Goal: Information Seeking & Learning: Learn about a topic

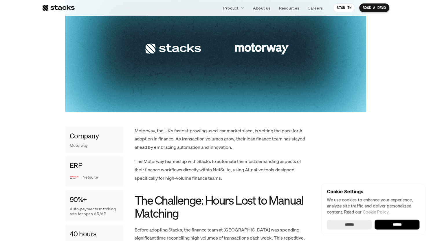
scroll to position [202, 0]
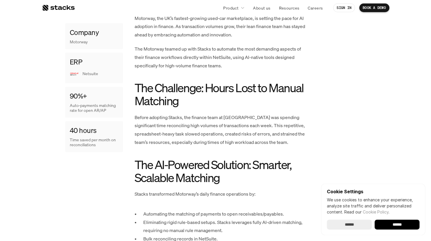
scroll to position [289, 0]
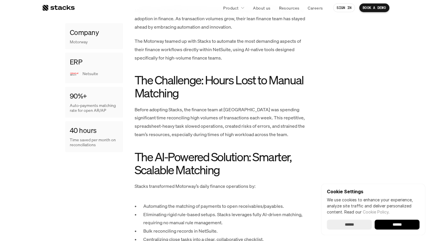
click at [227, 120] on p "Before adopting Stacks, the finance team at [GEOGRAPHIC_DATA] was spending sign…" at bounding box center [221, 122] width 174 height 33
click at [227, 126] on p "Before adopting Stacks, the finance team at [GEOGRAPHIC_DATA] was spending sign…" at bounding box center [221, 122] width 174 height 33
click at [226, 128] on p "Before adopting Stacks, the finance team at [GEOGRAPHIC_DATA] was spending sign…" at bounding box center [221, 122] width 174 height 33
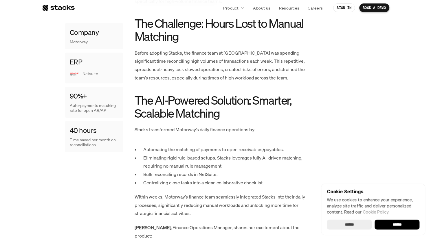
scroll to position [347, 0]
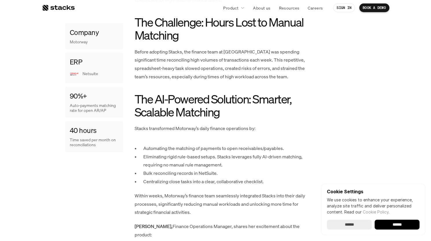
click at [226, 128] on p "Stacks transformed Motorway’s daily finance operations by:" at bounding box center [221, 128] width 174 height 8
click at [219, 151] on p "Automating the matching of payments to open receivables/payables." at bounding box center [225, 148] width 165 height 8
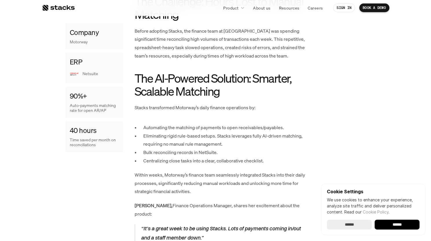
scroll to position [376, 0]
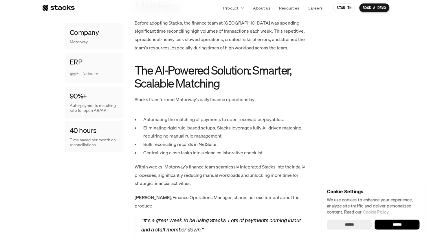
click at [220, 128] on p "Eliminating rigid rule-based setups. Stacks leverages fully AI-driven matching,…" at bounding box center [225, 132] width 165 height 17
click at [220, 123] on p "Automating the matching of payments to open receivables/payables." at bounding box center [225, 119] width 165 height 8
click at [220, 126] on p "Eliminating rigid rule-based setups. Stacks leverages fully AI-driven matching,…" at bounding box center [225, 132] width 165 height 17
click at [224, 129] on p "Eliminating rigid rule-based setups. Stacks leverages fully AI-driven matching,…" at bounding box center [225, 132] width 165 height 17
click at [224, 127] on p "Eliminating rigid rule-based setups. Stacks leverages fully AI-driven matching,…" at bounding box center [225, 132] width 165 height 17
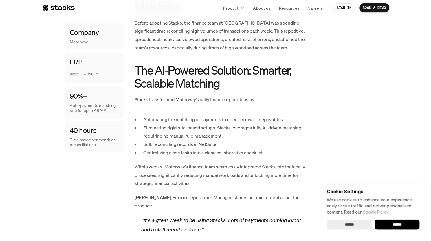
click at [224, 127] on p "Eliminating rigid rule-based setups. Stacks leverages fully AI-driven matching,…" at bounding box center [225, 132] width 165 height 17
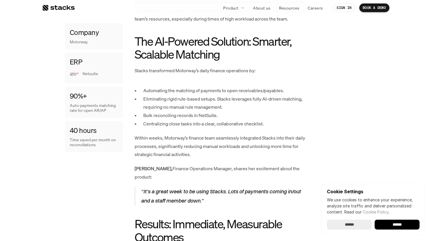
click at [226, 129] on div "Motorway, the UK’s fastest-growing used-car marketplace, is setting the pace fo…" at bounding box center [221, 202] width 174 height 623
click at [232, 139] on p "Within weeks, Motorway’s finance team seamlessly integrated Stacks into their d…" at bounding box center [221, 146] width 174 height 25
click at [234, 145] on p "Within weeks, Motorway’s finance team seamlessly integrated Stacks into their d…" at bounding box center [221, 146] width 174 height 25
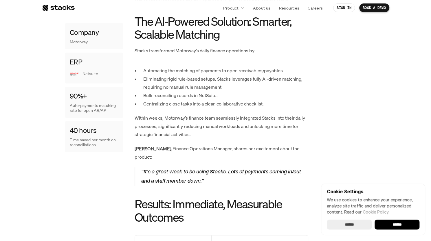
scroll to position [434, 0]
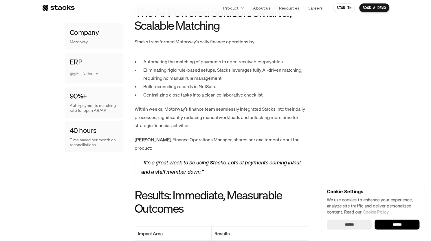
click at [231, 158] on p "“It’s a great week to be using Stacks. Lots of payments coming in/out and a sta…" at bounding box center [224, 167] width 167 height 19
click at [229, 158] on p "“It’s a great week to be using Stacks. Lots of payments coming in/out and a sta…" at bounding box center [224, 167] width 167 height 19
click at [227, 158] on p "“It’s a great week to be using Stacks. Lots of payments coming in/out and a sta…" at bounding box center [224, 167] width 167 height 19
click at [227, 166] on p "“It’s a great week to be using Stacks. Lots of payments coming in/out and a sta…" at bounding box center [224, 167] width 167 height 19
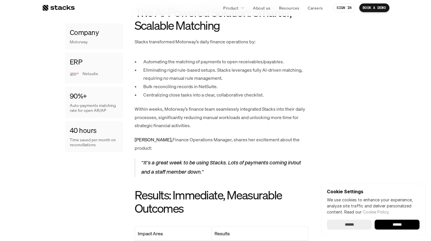
click at [227, 166] on p "“It’s a great week to be using Stacks. Lots of payments coming in/out and a sta…" at bounding box center [224, 167] width 167 height 19
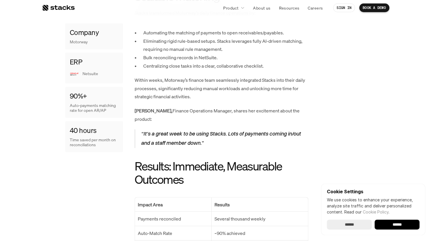
click at [224, 160] on h2 "Results: Immediate, Measurable Outcomes" at bounding box center [221, 173] width 174 height 26
click at [222, 162] on h2 "Results: Immediate, Measurable Outcomes" at bounding box center [221, 173] width 174 height 26
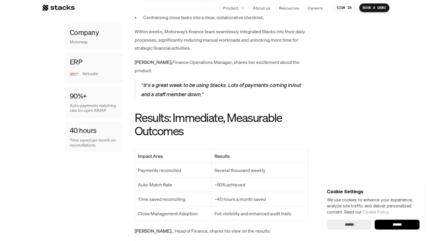
scroll to position [521, 0]
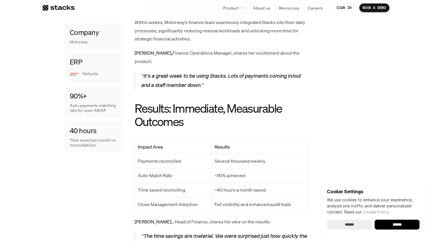
click at [218, 157] on p "Several thousand weekly" at bounding box center [259, 161] width 90 height 8
click at [214, 157] on p "Several thousand weekly" at bounding box center [259, 161] width 90 height 8
click at [212, 154] on td "Several thousand weekly" at bounding box center [259, 161] width 96 height 14
click at [213, 154] on td "Several thousand weekly" at bounding box center [259, 161] width 96 height 14
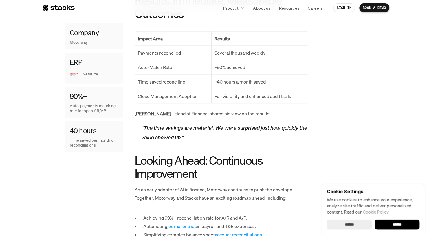
scroll to position [636, 0]
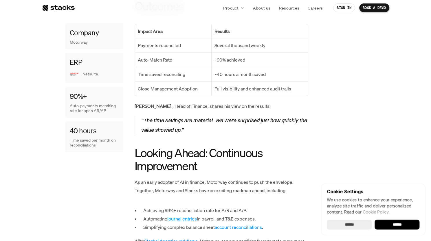
click at [220, 162] on h2 "Looking Ahead: Continuous Improvement" at bounding box center [221, 159] width 174 height 26
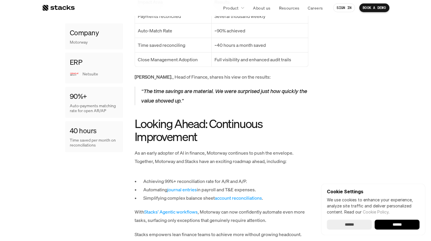
click at [232, 153] on p "As an early adopter of AI in finance, Motorway continues to push the envelope. …" at bounding box center [221, 157] width 174 height 17
click at [229, 149] on p "As an early adopter of AI in finance, Motorway continues to push the envelope. …" at bounding box center [221, 157] width 174 height 17
click at [226, 149] on p "As an early adopter of AI in finance, Motorway continues to push the envelope. …" at bounding box center [221, 157] width 174 height 17
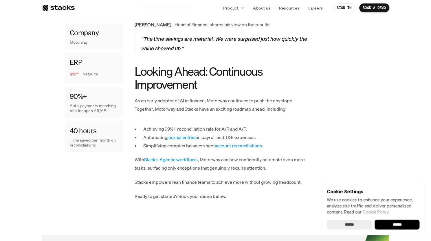
scroll to position [723, 0]
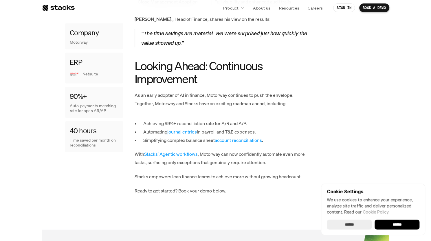
click at [226, 150] on p "With Stacks' Agentic workflows , Motorway can now confidently automate even mor…" at bounding box center [221, 158] width 174 height 17
click at [218, 150] on p "With Stacks' Agentic workflows , Motorway can now confidently automate even mor…" at bounding box center [221, 158] width 174 height 17
click at [215, 150] on p "With Stacks' Agentic workflows , Motorway can now confidently automate even mor…" at bounding box center [221, 158] width 174 height 17
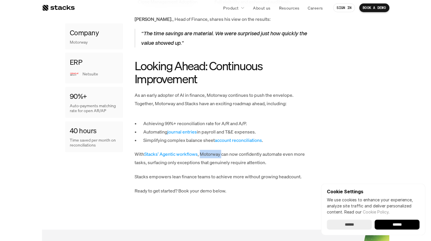
click at [220, 150] on p "With Stacks' Agentic workflows , Motorway can now confidently automate even mor…" at bounding box center [221, 158] width 174 height 17
click at [218, 150] on p "With Stacks' Agentic workflows , Motorway can now confidently automate even mor…" at bounding box center [221, 158] width 174 height 17
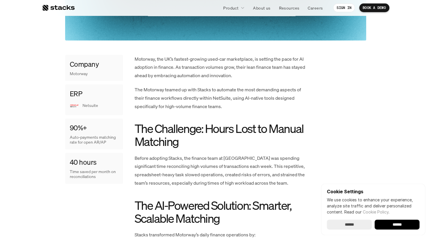
scroll to position [174, 0]
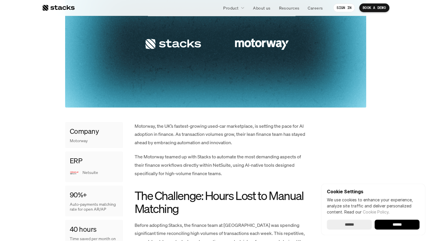
click at [225, 167] on p "The Motorway teamed up with Stacks to automate the most demanding aspects of th…" at bounding box center [221, 165] width 174 height 25
click at [222, 174] on p "The Motorway teamed up with Stacks to automate the most demanding aspects of th…" at bounding box center [221, 165] width 174 height 25
click at [220, 173] on p "The Motorway teamed up with Stacks to automate the most demanding aspects of th…" at bounding box center [221, 165] width 174 height 25
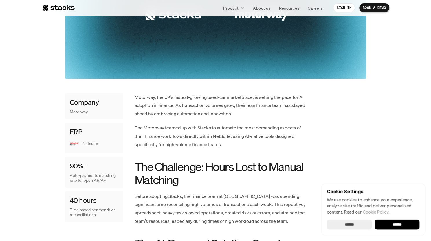
click at [220, 172] on h2 "The Challenge: Hours Lost to Manual Matching" at bounding box center [221, 173] width 174 height 26
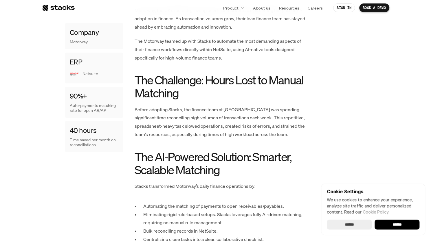
scroll to position [376, 0]
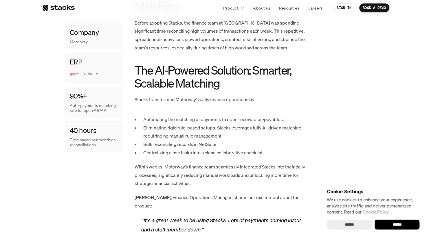
drag, startPoint x: 258, startPoint y: 158, endPoint x: 259, endPoint y: 200, distance: 41.9
click at [258, 158] on div "Motorway, the UK’s fastest-growing used-car marketplace, is setting the pace fo…" at bounding box center [221, 231] width 174 height 623
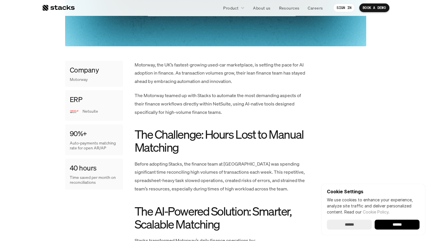
scroll to position [260, 0]
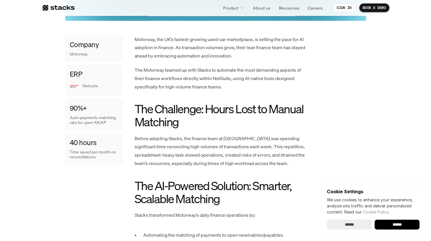
click at [234, 142] on p "Before adopting Stacks, the finance team at [GEOGRAPHIC_DATA] was spending sign…" at bounding box center [221, 150] width 174 height 33
click at [225, 142] on p "Before adopting Stacks, the finance team at [GEOGRAPHIC_DATA] was spending sign…" at bounding box center [221, 150] width 174 height 33
click at [226, 147] on p "Before adopting Stacks, the finance team at [GEOGRAPHIC_DATA] was spending sign…" at bounding box center [221, 150] width 174 height 33
click at [229, 155] on p "Before adopting Stacks, the finance team at [GEOGRAPHIC_DATA] was spending sign…" at bounding box center [221, 150] width 174 height 33
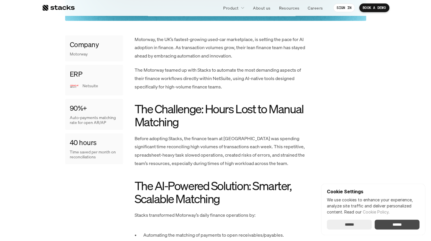
click at [388, 221] on input "******" at bounding box center [396, 225] width 45 height 10
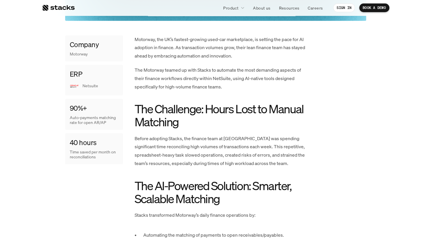
click at [228, 179] on h2 "The AI-Powered Solution: Smarter, Scalable Matching" at bounding box center [221, 192] width 174 height 26
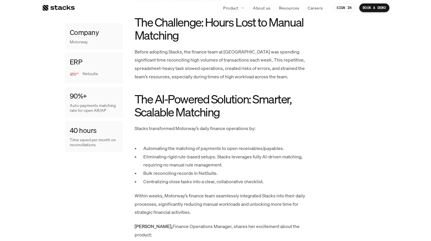
scroll to position [434, 0]
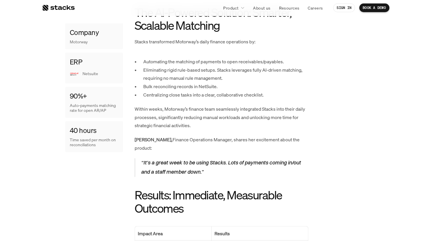
click at [228, 167] on p "“It’s a great week to be using Stacks. Lots of payments coming in/out and a sta…" at bounding box center [224, 167] width 167 height 19
click at [228, 189] on h2 "Results: Immediate, Measurable Outcomes" at bounding box center [221, 202] width 174 height 26
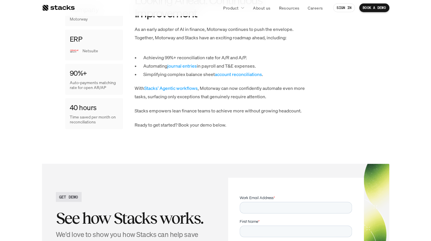
scroll to position [810, 0]
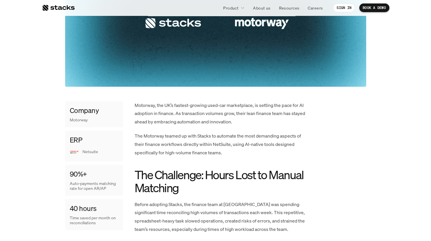
scroll to position [225, 0]
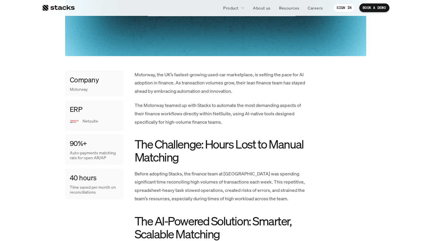
drag, startPoint x: 226, startPoint y: 186, endPoint x: 226, endPoint y: 193, distance: 7.5
click at [226, 186] on p "Before adopting Stacks, the finance team at [GEOGRAPHIC_DATA] was spending sign…" at bounding box center [221, 186] width 174 height 33
click at [226, 194] on p "Before adopting Stacks, the finance team at [GEOGRAPHIC_DATA] was spending sign…" at bounding box center [221, 186] width 174 height 33
click at [224, 199] on p "Before adopting Stacks, the finance team at [GEOGRAPHIC_DATA] was spending sign…" at bounding box center [221, 186] width 174 height 33
click at [222, 201] on p "Before adopting Stacks, the finance team at [GEOGRAPHIC_DATA] was spending sign…" at bounding box center [221, 186] width 174 height 33
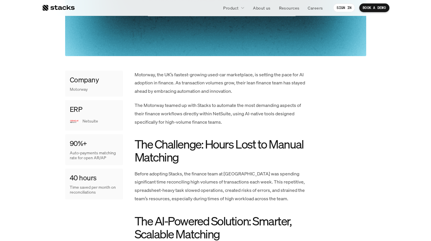
click at [224, 202] on p "Before adopting Stacks, the finance team at [GEOGRAPHIC_DATA] was spending sign…" at bounding box center [221, 186] width 174 height 33
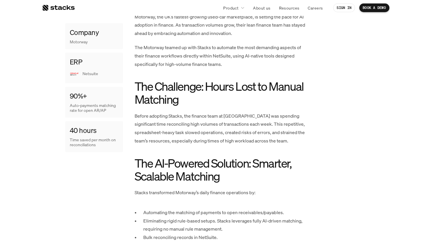
click at [227, 139] on p "Before adopting Stacks, the finance team at [GEOGRAPHIC_DATA] was spending sign…" at bounding box center [221, 128] width 174 height 33
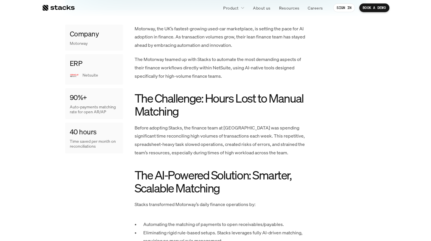
scroll to position [254, 0]
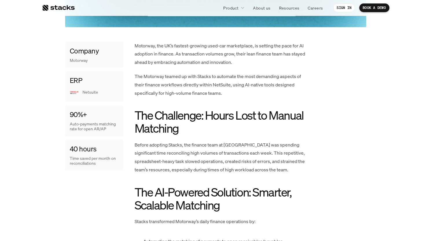
click at [226, 158] on p "Before adopting Stacks, the finance team at [GEOGRAPHIC_DATA] was spending sign…" at bounding box center [221, 157] width 174 height 33
click at [252, 121] on h2 "The Challenge: Hours Lost to Manual Matching" at bounding box center [221, 122] width 174 height 26
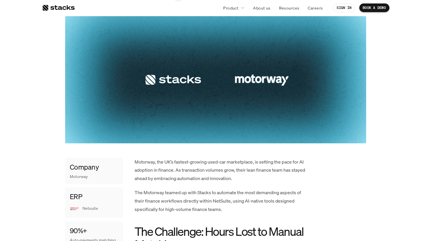
scroll to position [202, 0]
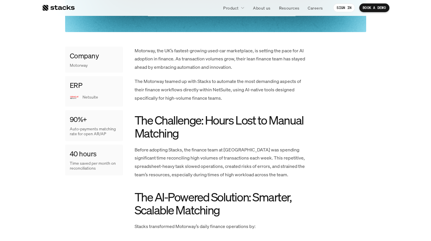
scroll to position [289, 0]
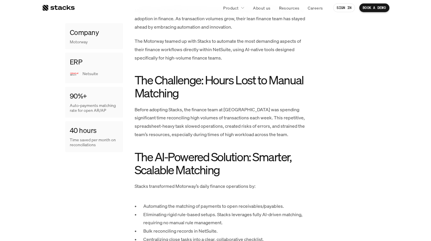
click at [223, 150] on h2 "The AI-Powered Solution: Smarter, Scalable Matching" at bounding box center [221, 163] width 174 height 26
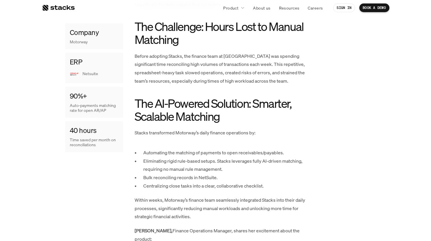
scroll to position [347, 0]
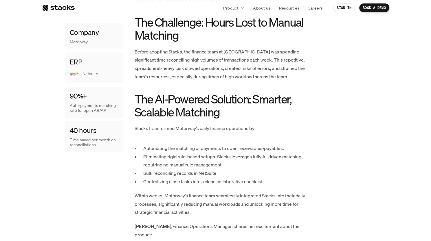
click at [226, 118] on h2 "The AI-Powered Solution: Smarter, Scalable Matching" at bounding box center [221, 106] width 174 height 26
click at [224, 118] on h2 "The AI-Powered Solution: Smarter, Scalable Matching" at bounding box center [221, 106] width 174 height 26
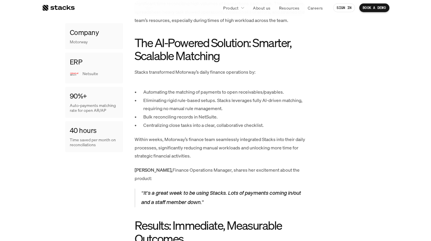
scroll to position [405, 0]
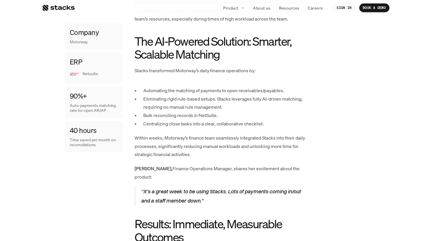
click at [224, 118] on p "Bulk reconciling records in NetSuite." at bounding box center [225, 115] width 165 height 8
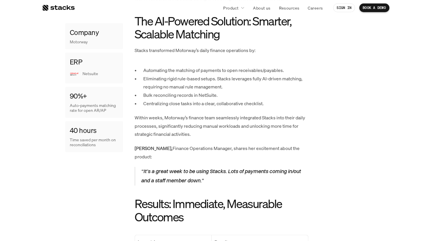
scroll to position [434, 0]
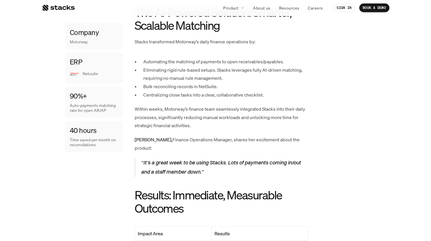
click at [226, 125] on p "Within weeks, Motorway’s finance team seamlessly integrated Stacks into their d…" at bounding box center [221, 117] width 174 height 25
click at [226, 122] on p "Within weeks, Motorway’s finance team seamlessly integrated Stacks into their d…" at bounding box center [221, 117] width 174 height 25
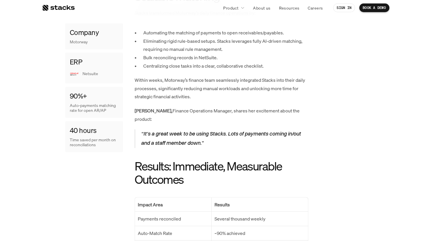
click at [227, 134] on p "“It’s a great week to be using Stacks. Lots of payments coming in/out and a sta…" at bounding box center [224, 138] width 167 height 19
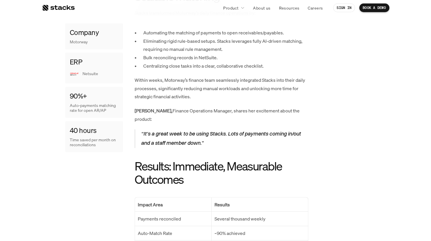
click at [227, 134] on p "“It’s a great week to be using Stacks. Lots of payments coming in/out and a sta…" at bounding box center [224, 138] width 167 height 19
click at [226, 139] on p "“It’s a great week to be using Stacks. Lots of payments coming in/out and a sta…" at bounding box center [224, 138] width 167 height 19
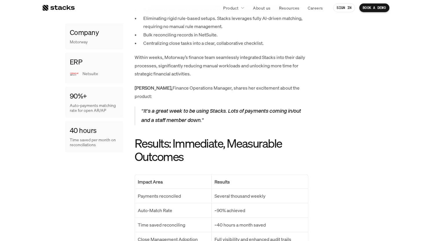
scroll to position [521, 0]
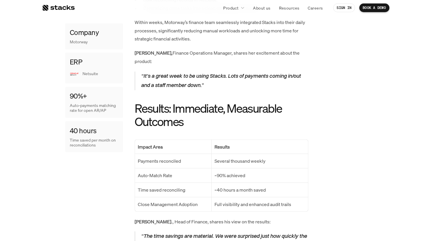
click at [227, 124] on div "Motorway, the UK’s fastest-growing used-car marketplace, is setting the pace fo…" at bounding box center [221, 86] width 174 height 623
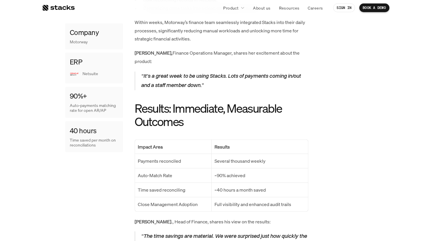
click at [227, 124] on div "Motorway, the UK’s fastest-growing used-car marketplace, is setting the pace fo…" at bounding box center [221, 86] width 174 height 623
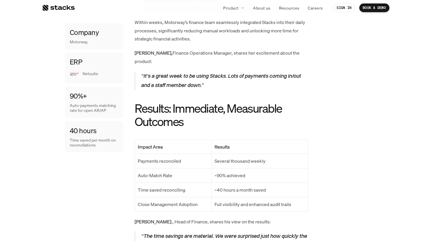
click at [229, 127] on div "Motorway, the UK’s fastest-growing used-car marketplace, is setting the pace fo…" at bounding box center [221, 86] width 174 height 623
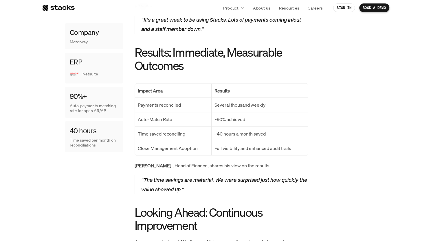
scroll to position [578, 0]
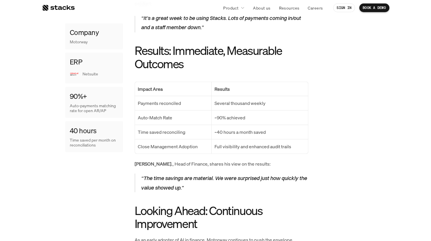
click at [217, 145] on div "Motorway, the UK’s fastest-growing used-car marketplace, is setting the pace fo…" at bounding box center [221, 28] width 174 height 623
click at [209, 148] on div "Motorway, the UK’s fastest-growing used-car marketplace, is setting the pace fo…" at bounding box center [221, 28] width 174 height 623
click at [211, 141] on td "Full visibility and enhanced audit trails" at bounding box center [259, 146] width 96 height 14
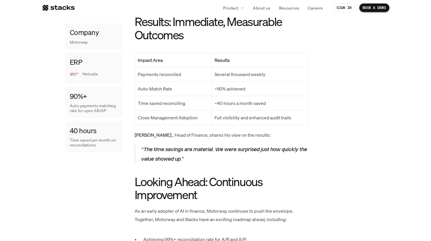
click at [226, 175] on h2 "Looking Ahead: Continuous Improvement" at bounding box center [221, 188] width 174 height 26
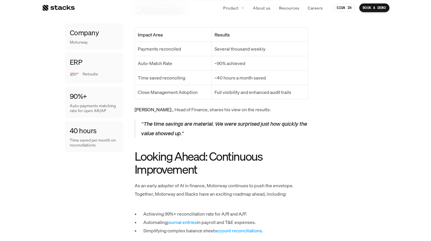
scroll to position [665, 0]
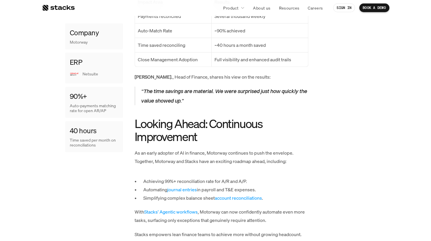
click at [231, 152] on p "As an early adopter of AI in finance, Motorway continues to push the envelope. …" at bounding box center [221, 157] width 174 height 17
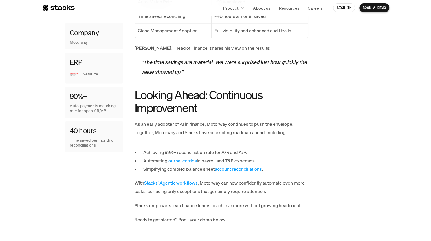
scroll to position [723, 0]
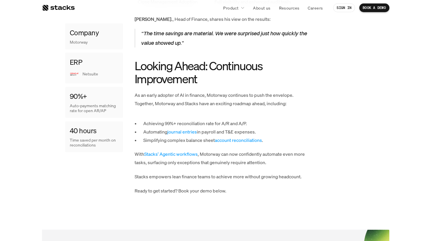
click at [217, 151] on p "With Stacks' Agentic workflows , Motorway can now confidently automate even mor…" at bounding box center [221, 158] width 174 height 17
click at [219, 150] on p "With Stacks' Agentic workflows , Motorway can now confidently automate even mor…" at bounding box center [221, 158] width 174 height 17
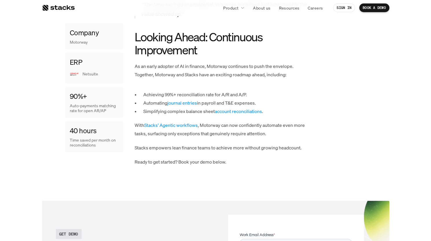
click at [225, 158] on p "Ready to get started? Book your demo below." at bounding box center [221, 162] width 174 height 8
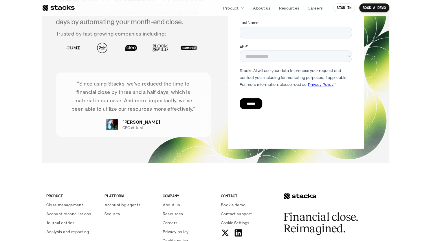
scroll to position [1070, 0]
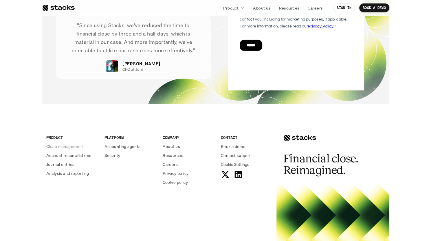
click at [67, 141] on div "PRODUCT Close management Account reconciliations Journal entries Analysis and r…" at bounding box center [71, 155] width 51 height 42
click at [68, 143] on p "Close management" at bounding box center [64, 146] width 37 height 6
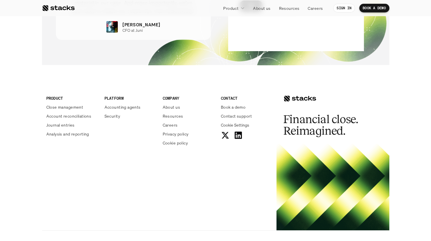
scroll to position [1271, 0]
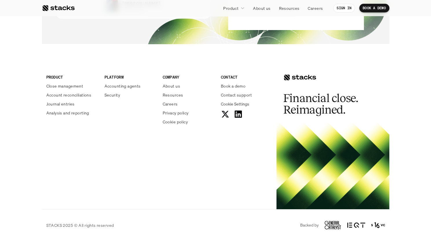
click at [217, 174] on div "PRODUCT Close management Account reconciliations Journal entries Analysis and r…" at bounding box center [215, 133] width 347 height 154
click at [83, 112] on p "Analysis and reporting" at bounding box center [67, 113] width 43 height 6
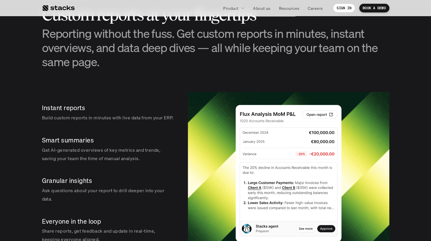
scroll to position [897, 0]
